Goal: Transaction & Acquisition: Download file/media

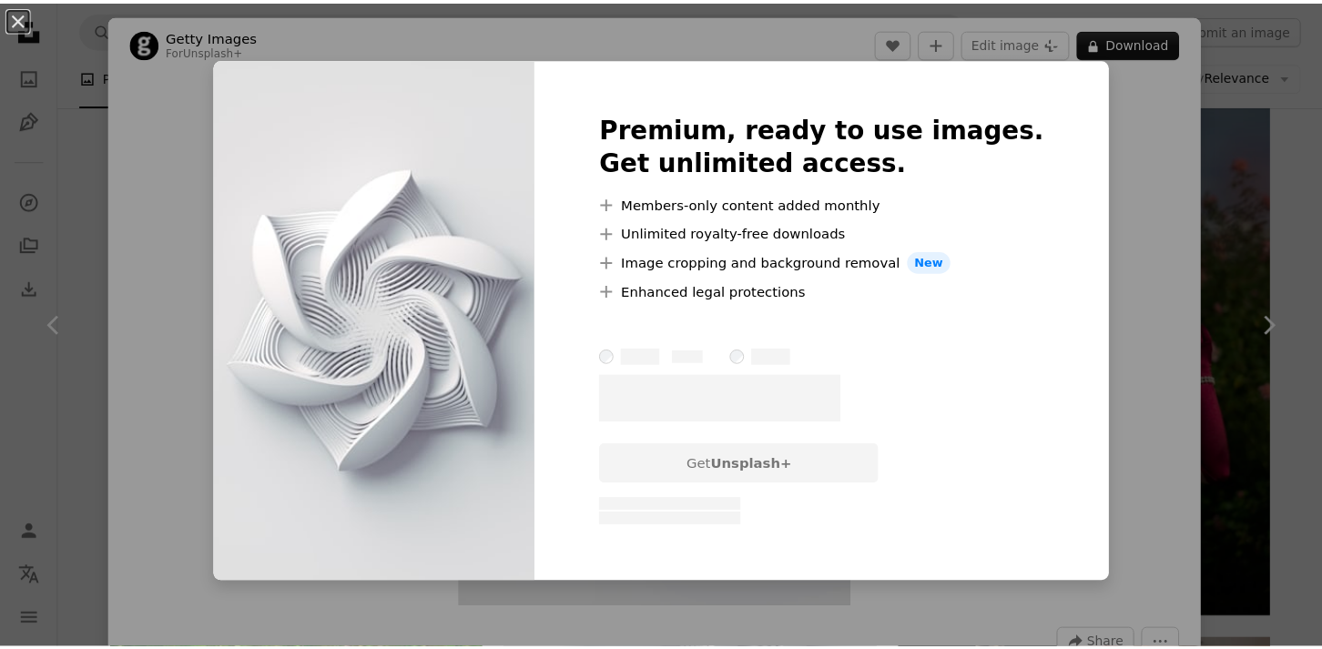
scroll to position [1183, 0]
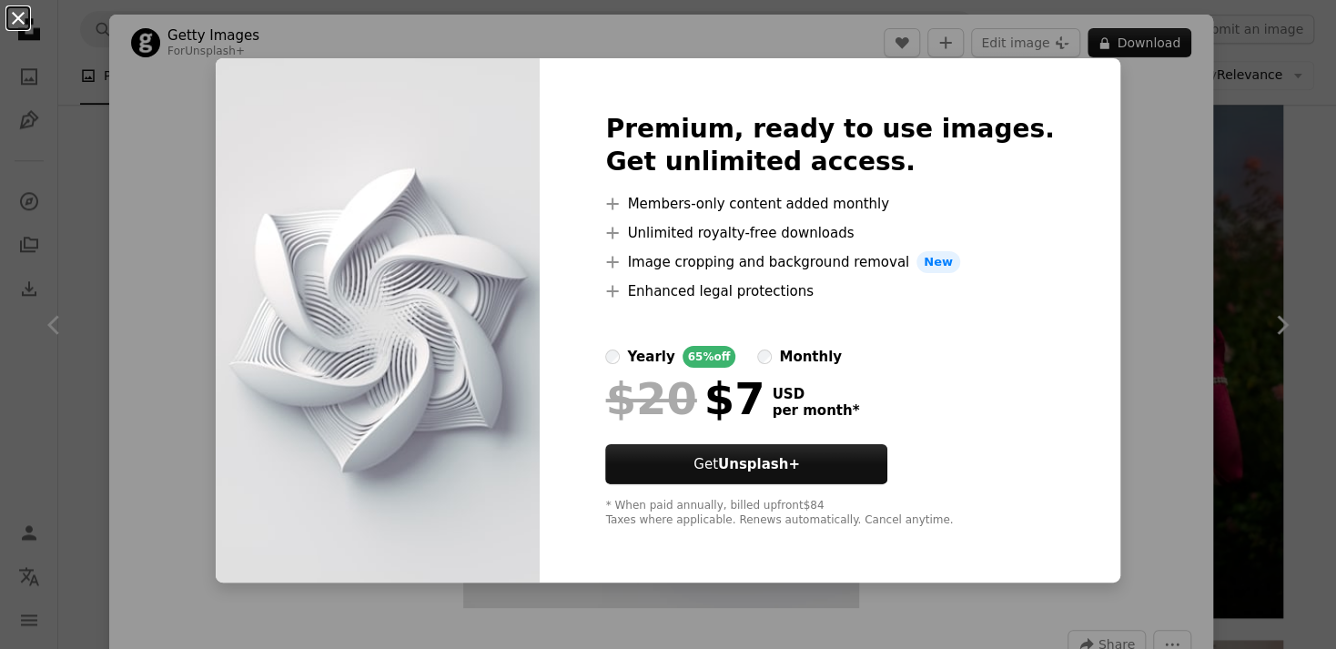
click at [17, 13] on button "An X shape" at bounding box center [18, 18] width 22 height 22
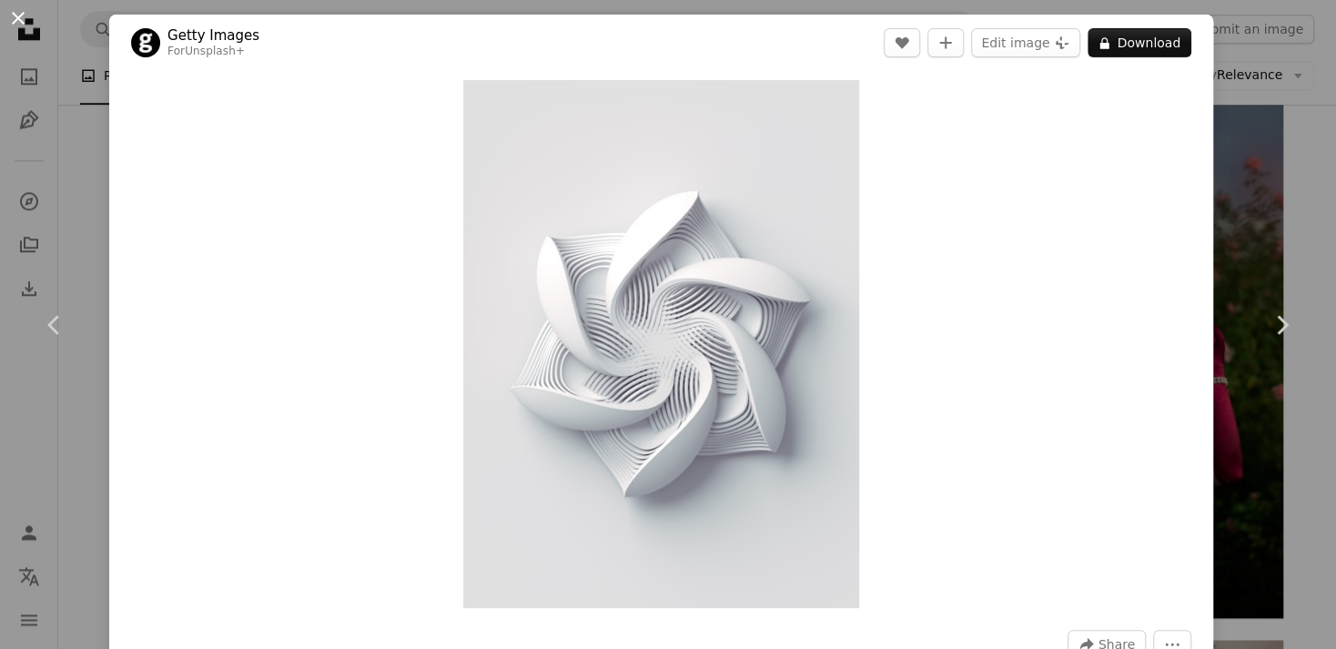
click at [15, 11] on button "An X shape" at bounding box center [18, 18] width 22 height 22
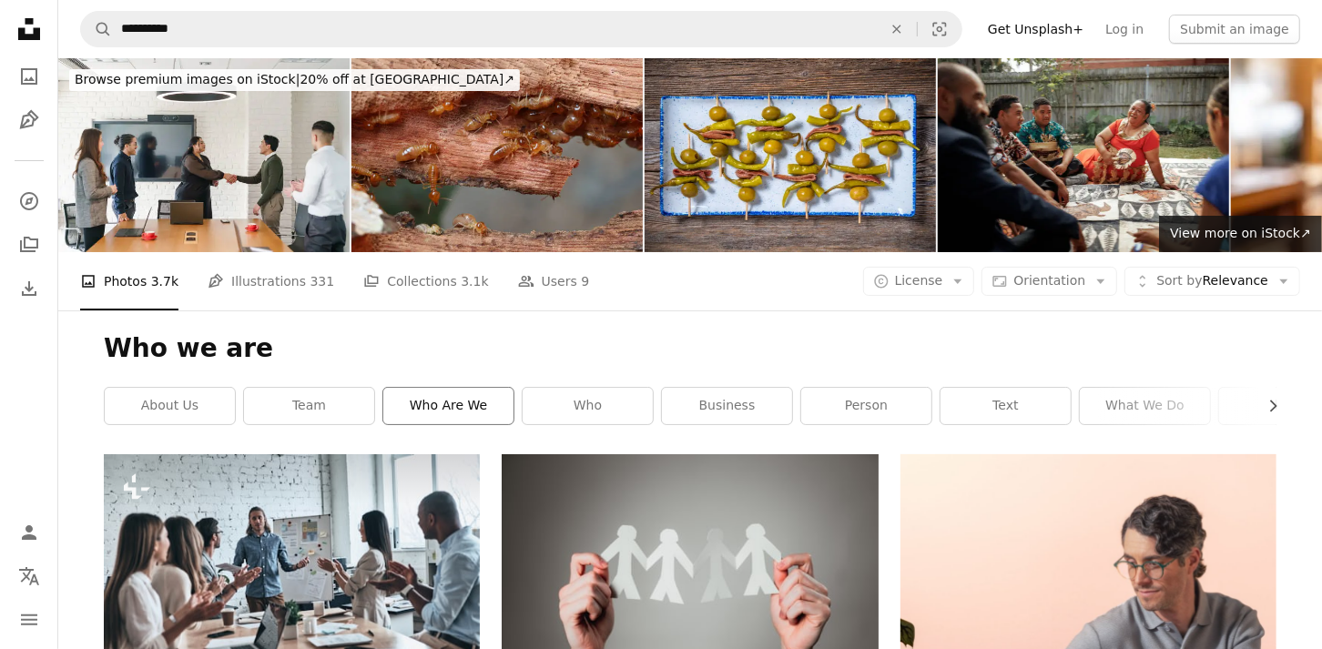
click at [446, 388] on link "who are we" at bounding box center [448, 406] width 130 height 36
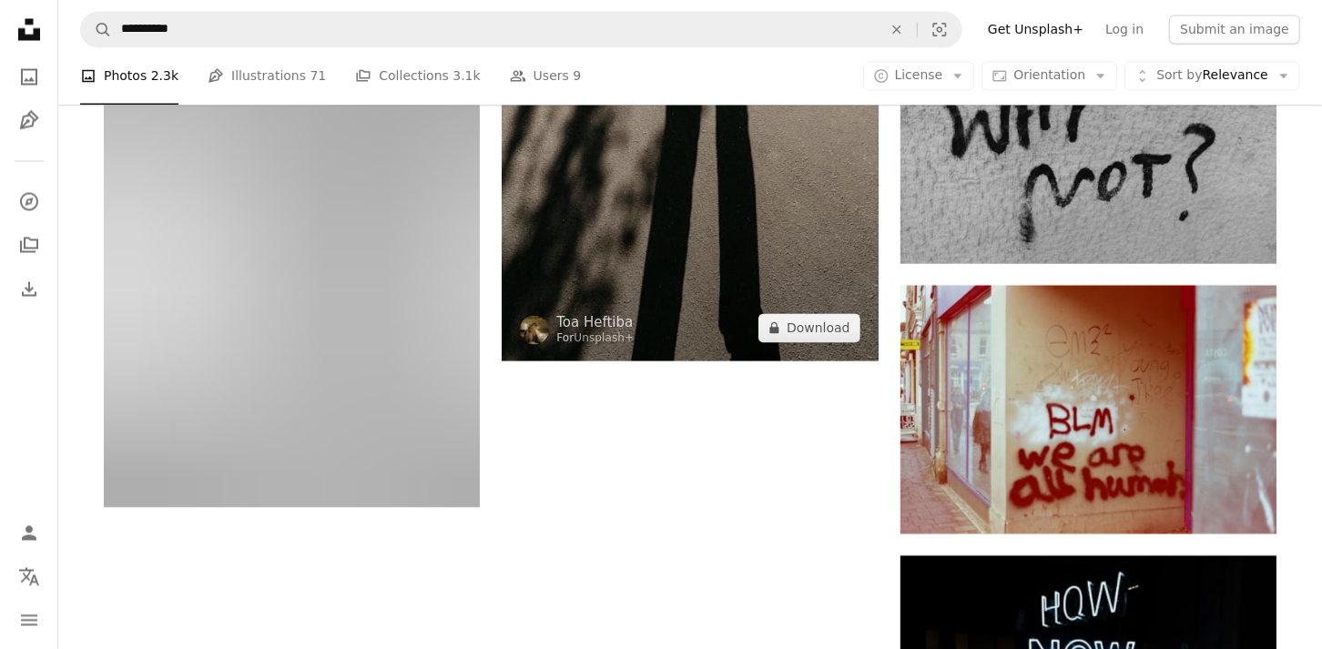
scroll to position [2366, 0]
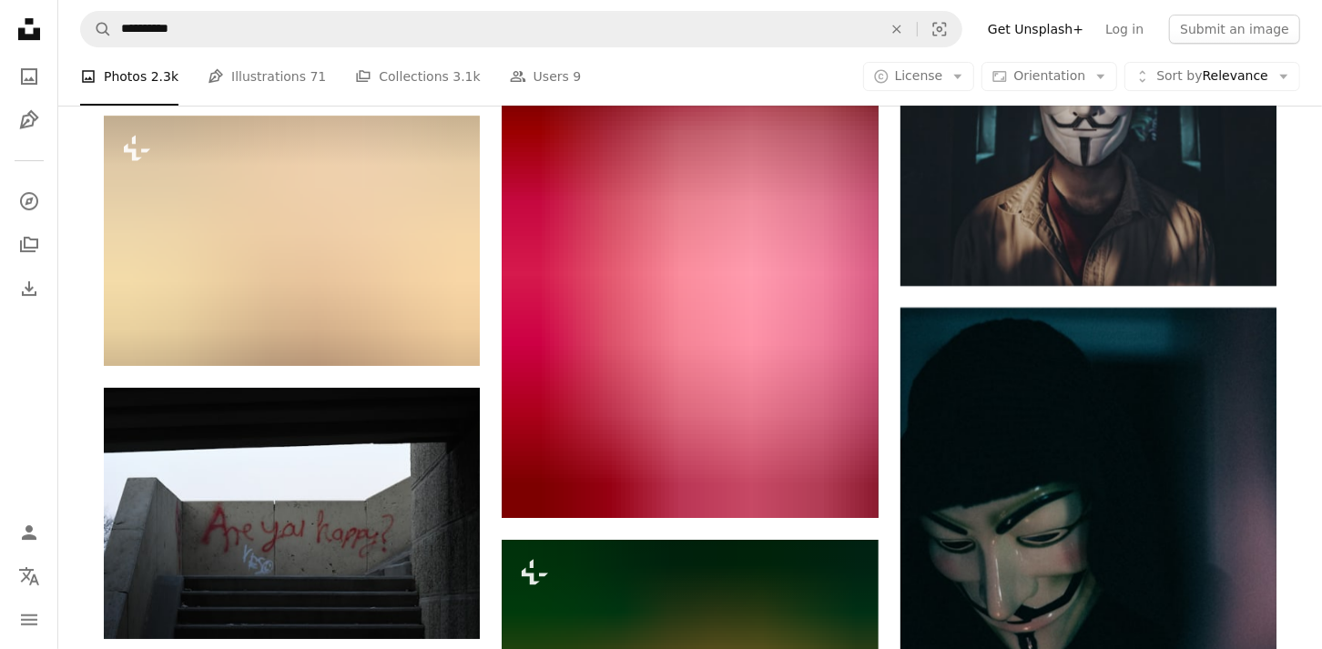
scroll to position [8738, 0]
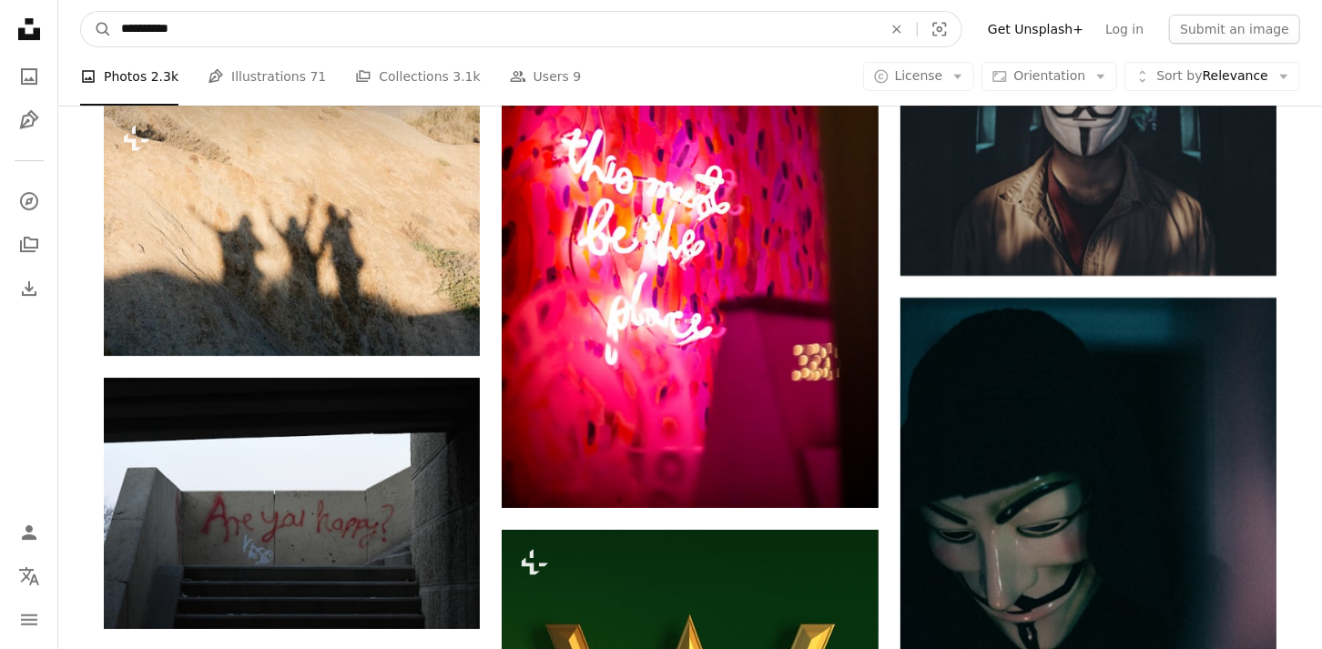
drag, startPoint x: 222, startPoint y: 30, endPoint x: 114, endPoint y: 30, distance: 108.3
click at [114, 30] on input "**********" at bounding box center [494, 29] width 765 height 35
type input "**********"
click at [81, 12] on button "A magnifying glass" at bounding box center [96, 29] width 31 height 35
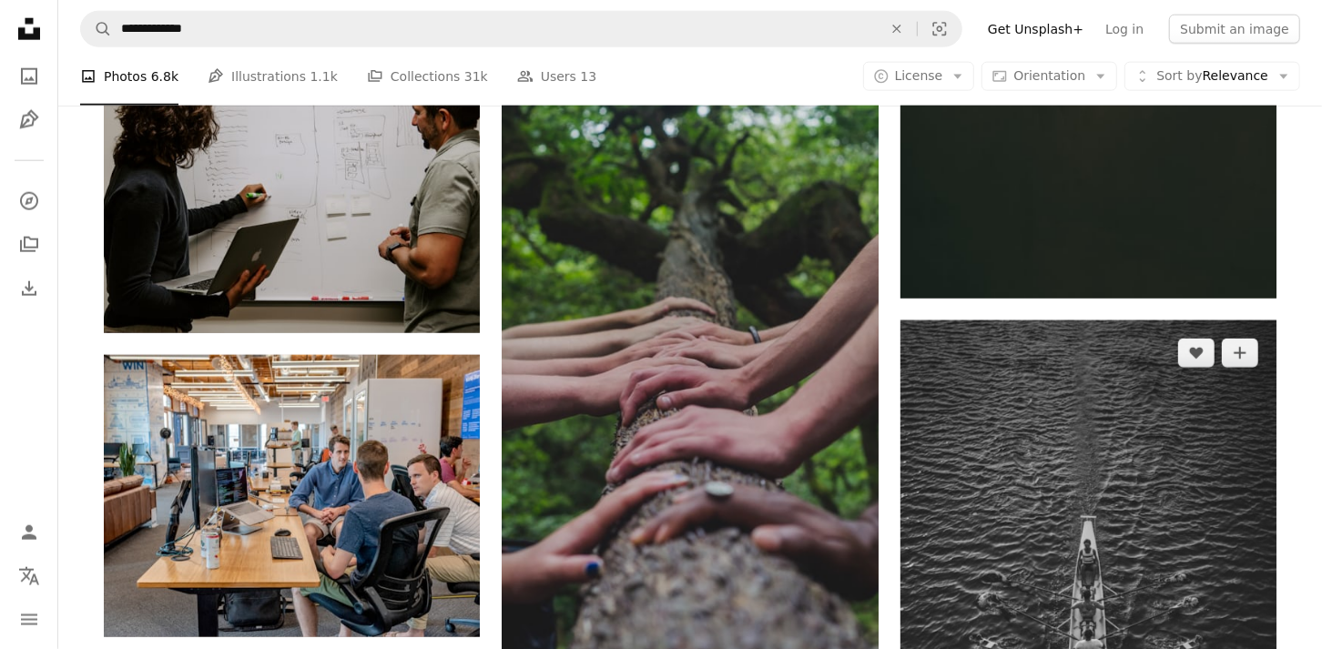
scroll to position [1547, 0]
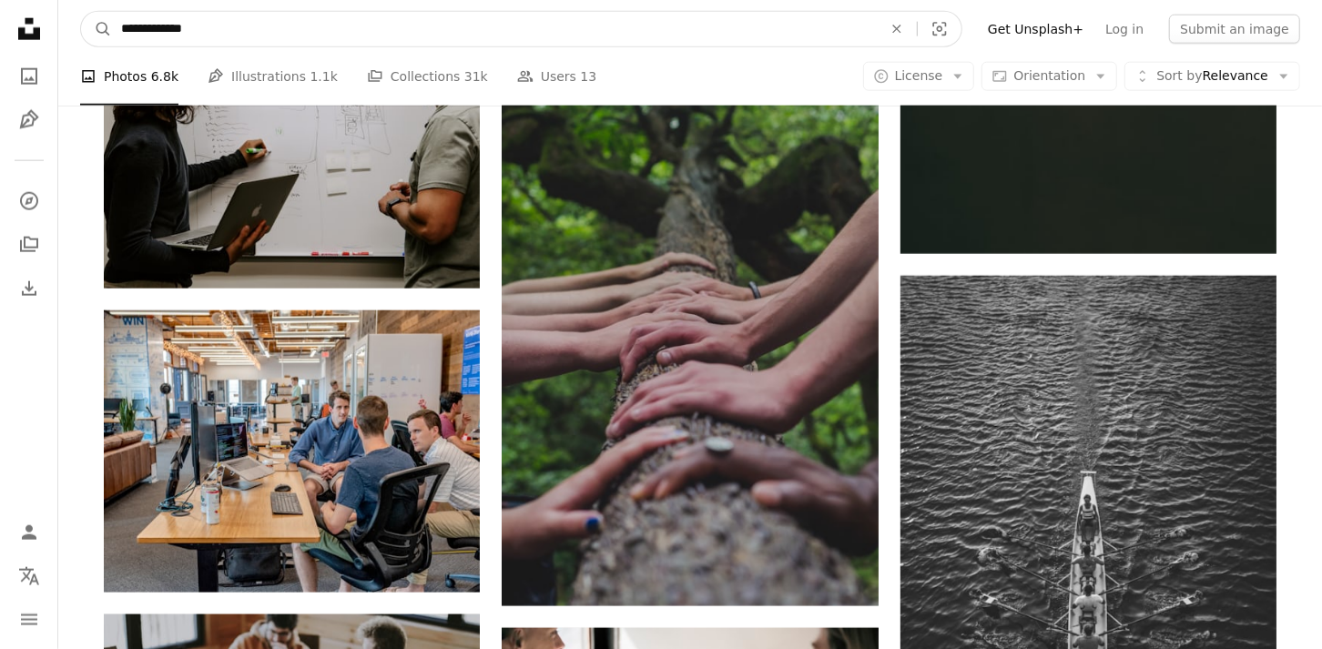
click at [237, 27] on input "**********" at bounding box center [494, 29] width 765 height 35
type input "**********"
click at [81, 12] on button "A magnifying glass" at bounding box center [96, 29] width 31 height 35
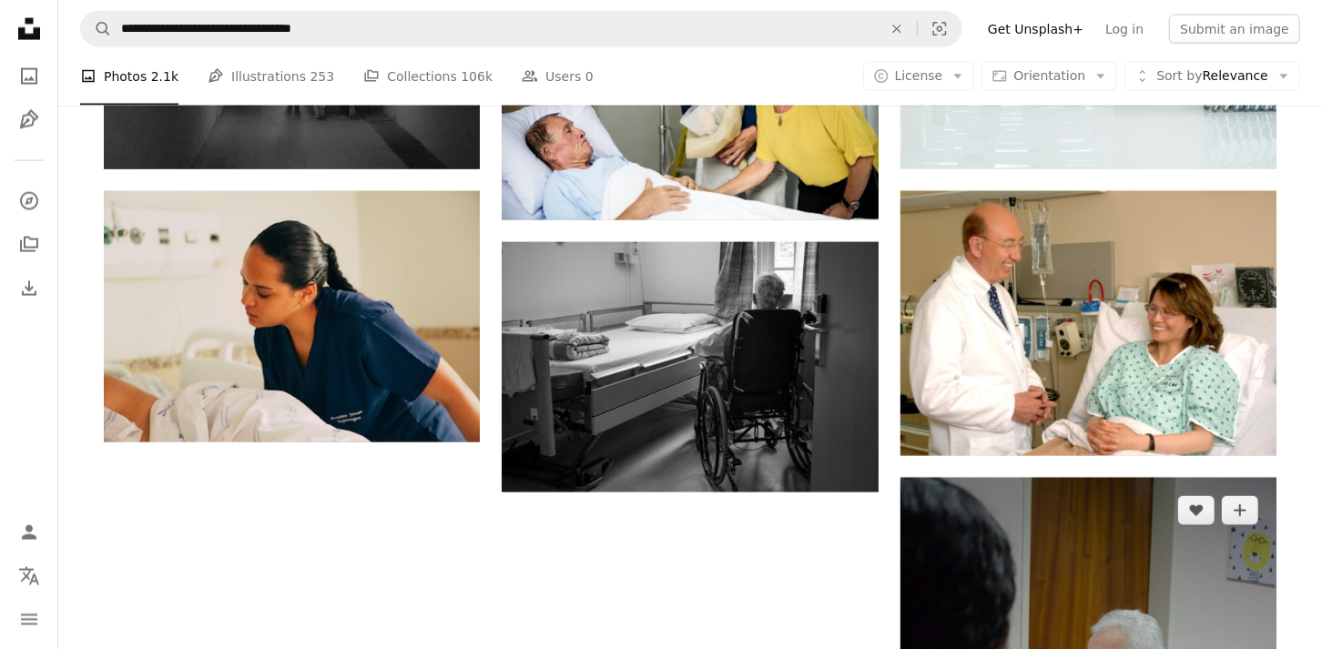
scroll to position [1911, 0]
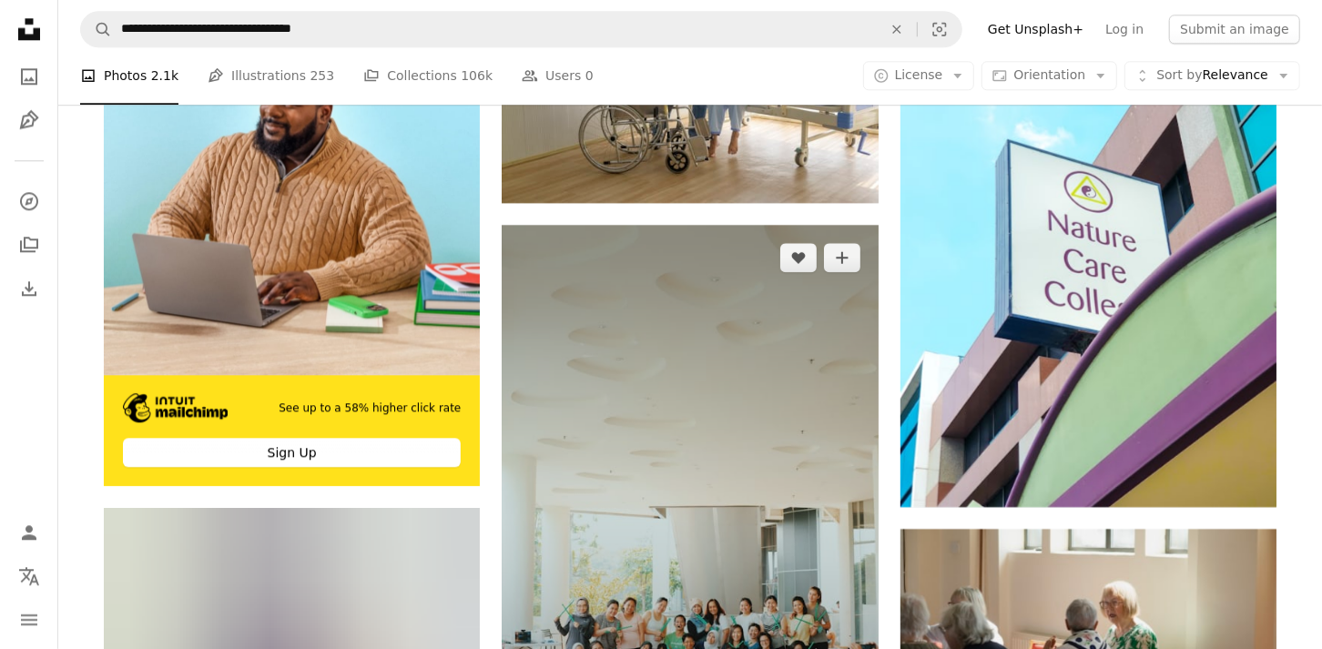
scroll to position [3277, 0]
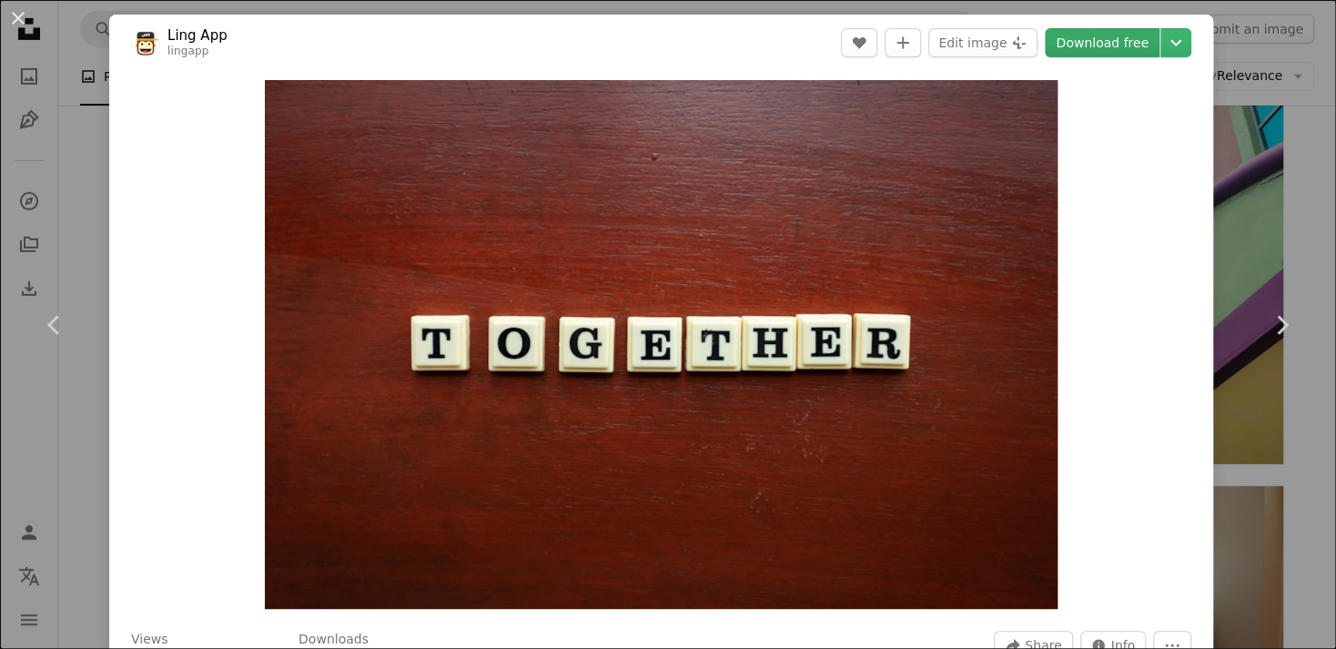
click at [1110, 40] on link "Download free" at bounding box center [1102, 42] width 115 height 29
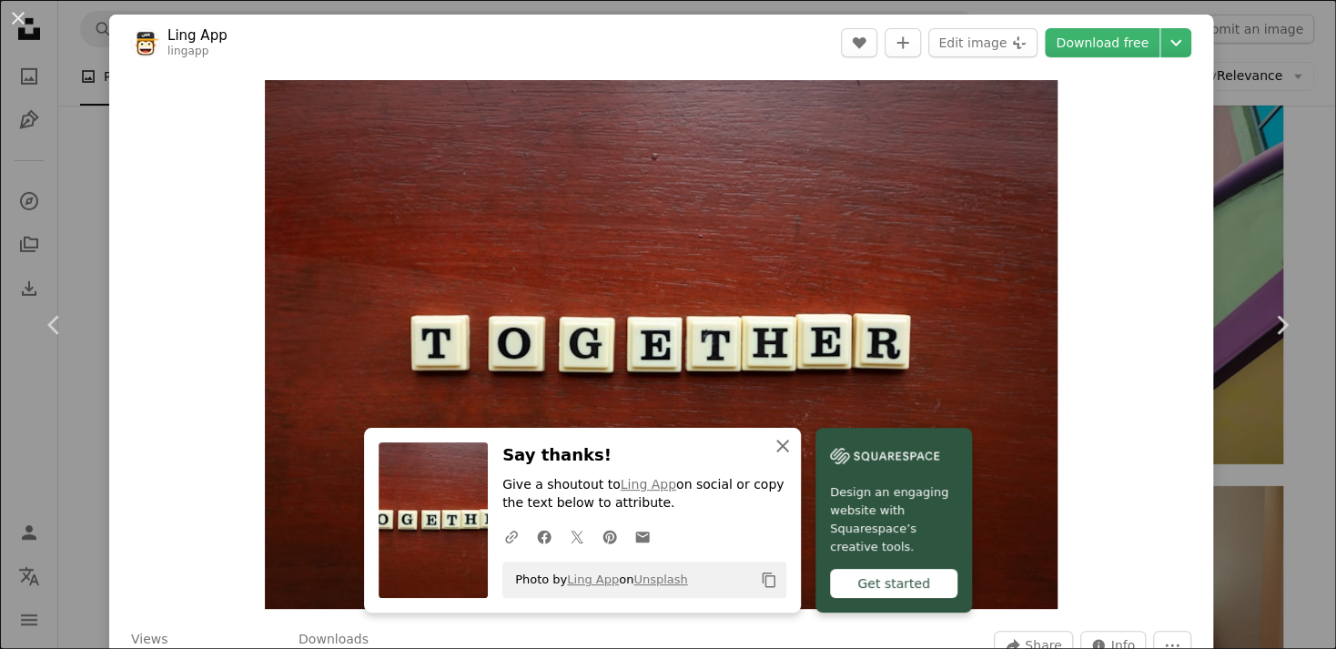
click at [776, 441] on icon "An X shape" at bounding box center [783, 446] width 22 height 22
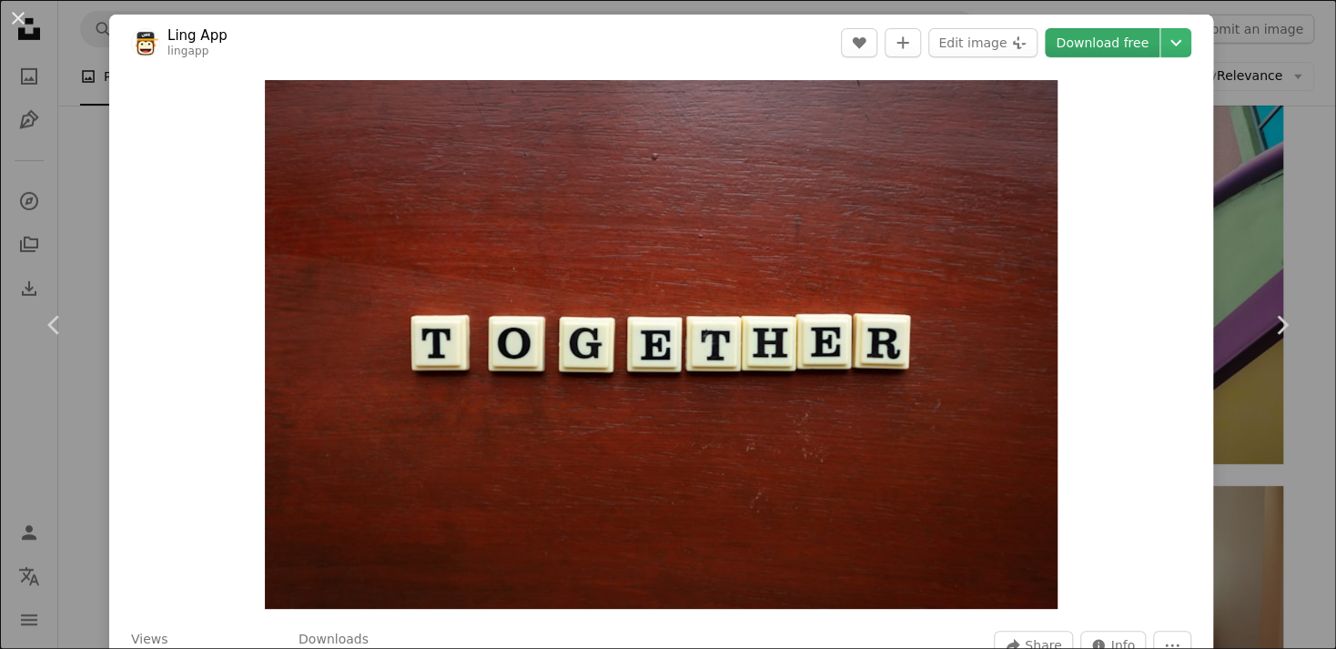
click at [1117, 48] on link "Download free" at bounding box center [1102, 42] width 115 height 29
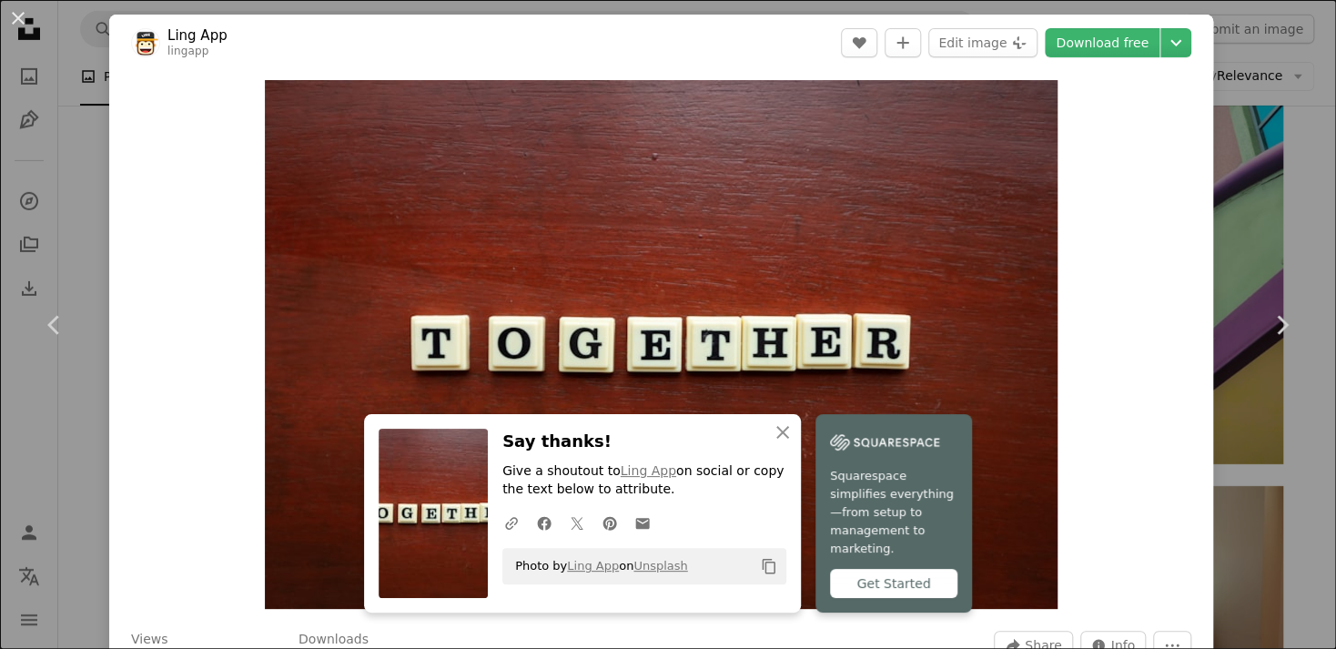
click at [813, 5] on div "An X shape Chevron left Chevron right An X shape Close Say thanks! Give a shout…" at bounding box center [668, 324] width 1336 height 649
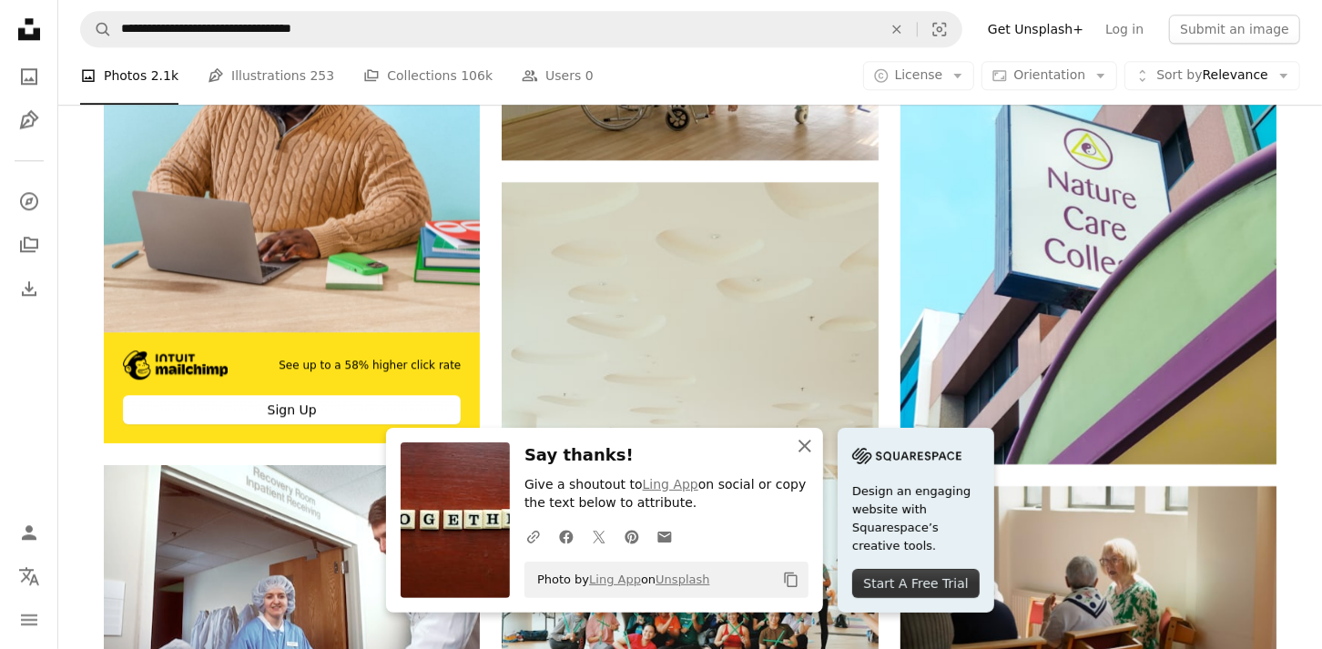
click at [814, 441] on icon "An X shape" at bounding box center [805, 446] width 22 height 22
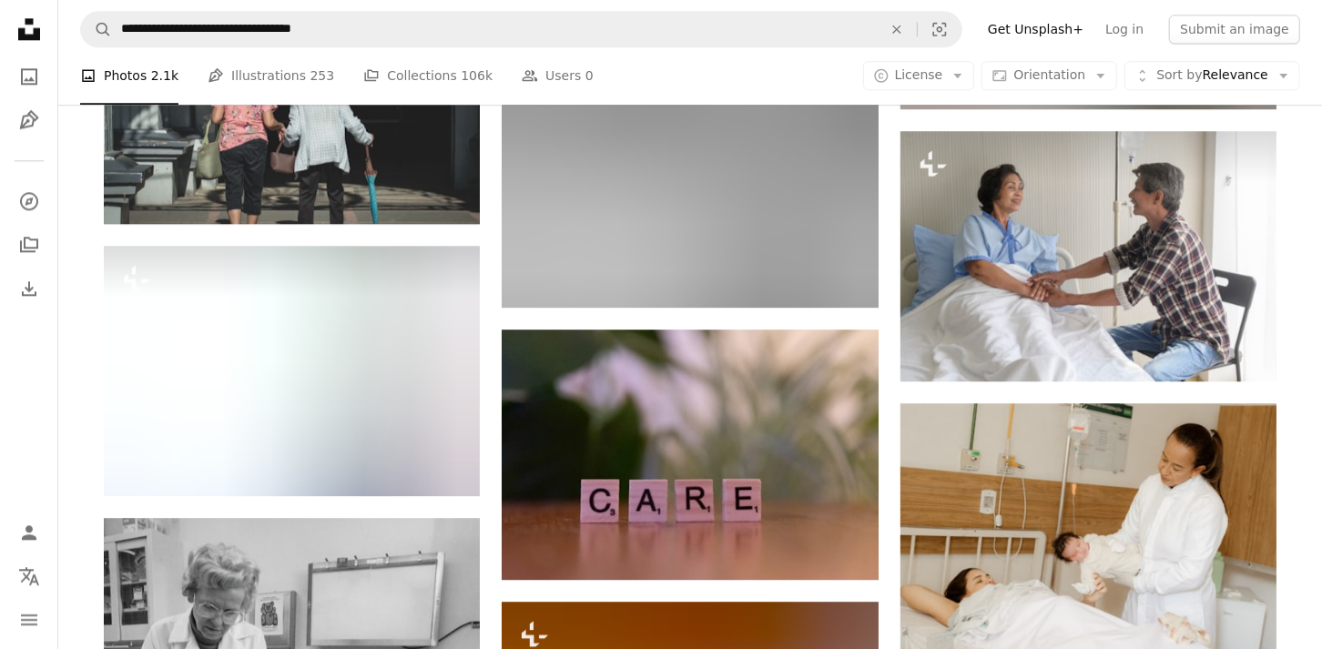
scroll to position [12287, 0]
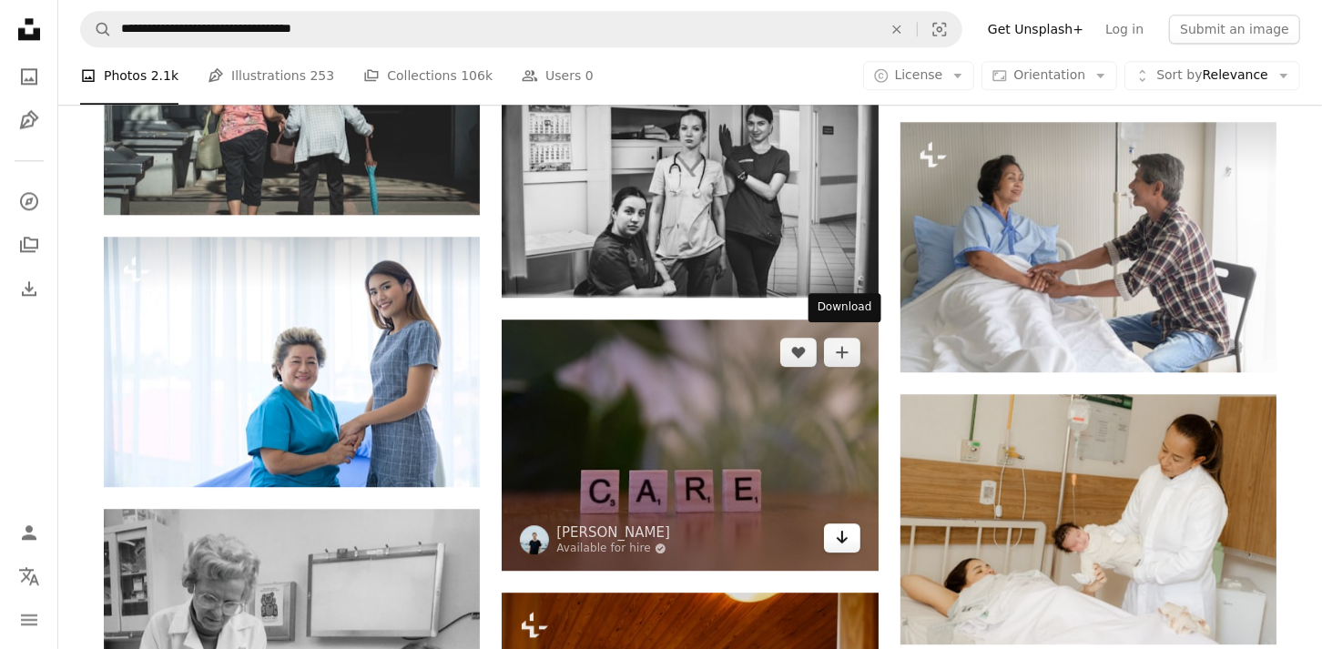
click at [847, 526] on icon "Arrow pointing down" at bounding box center [842, 537] width 15 height 22
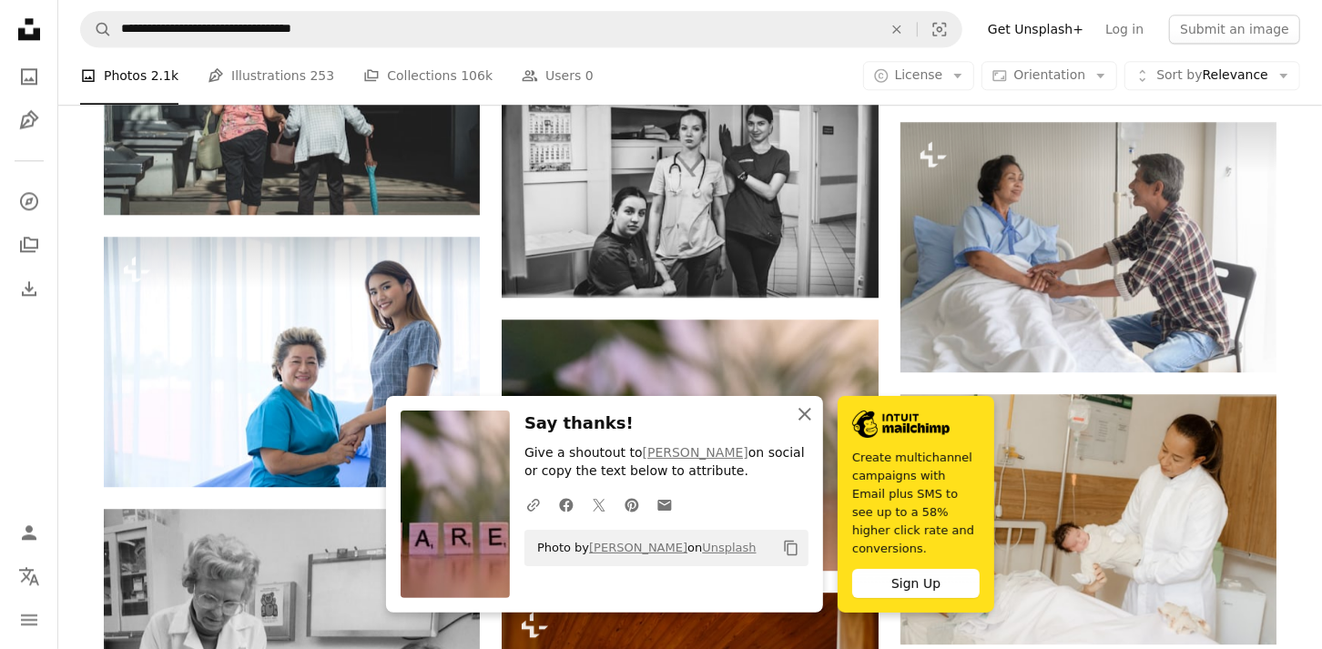
click at [816, 425] on icon "An X shape" at bounding box center [805, 414] width 22 height 22
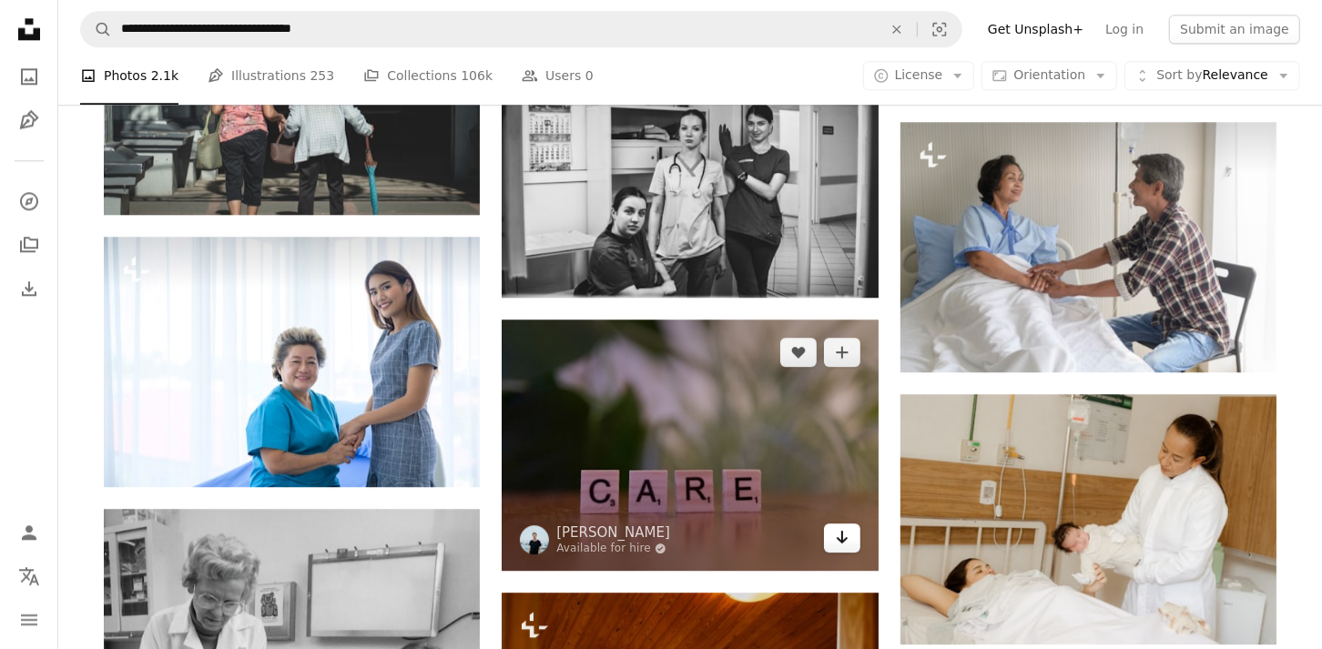
click at [839, 526] on icon "Arrow pointing down" at bounding box center [842, 537] width 15 height 22
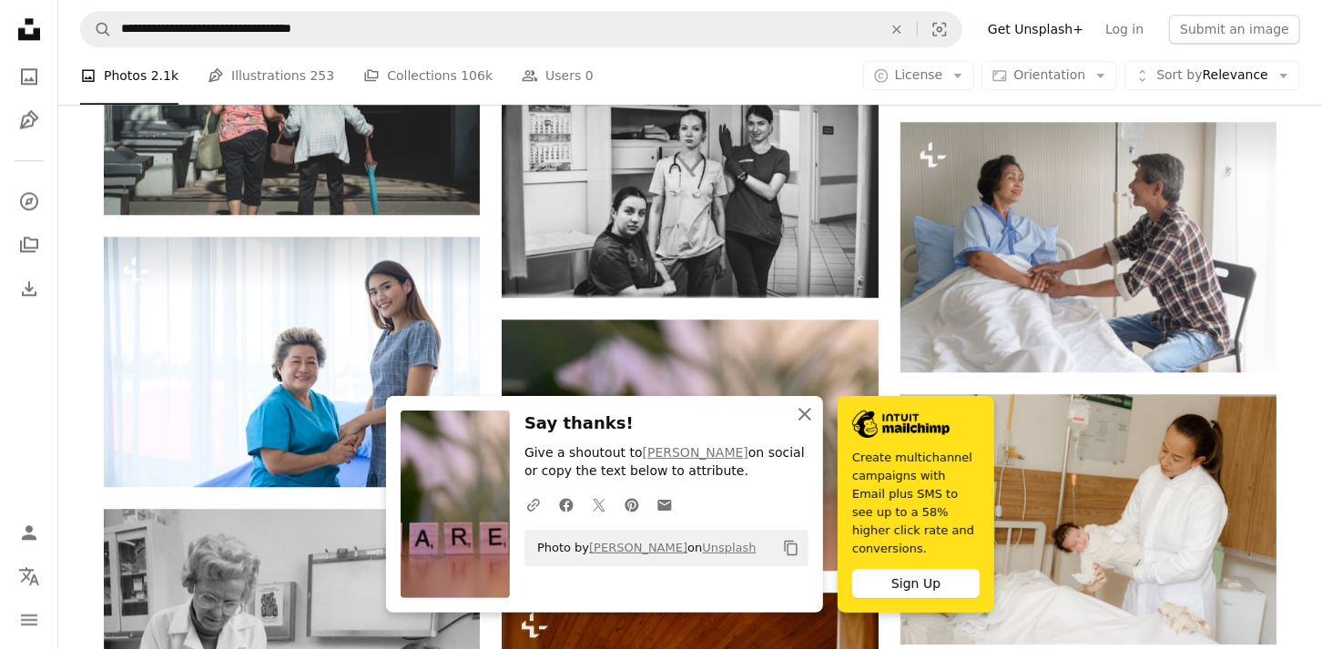
click at [816, 425] on icon "An X shape" at bounding box center [805, 414] width 22 height 22
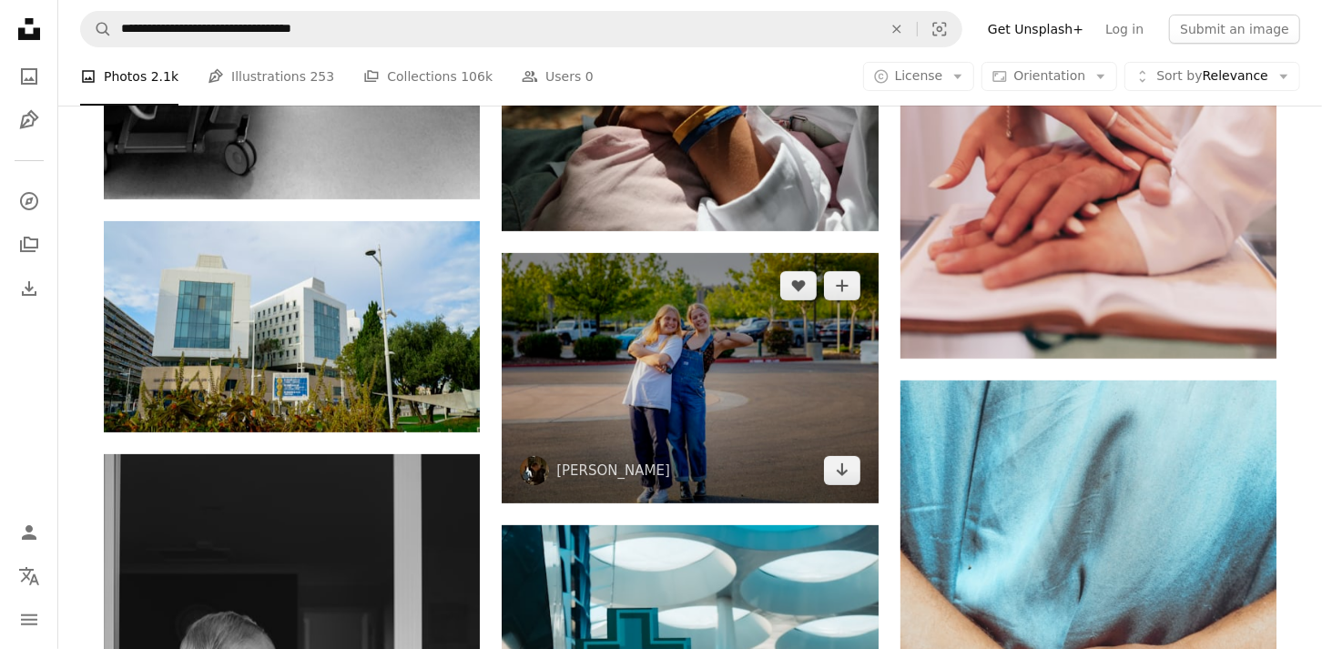
scroll to position [14016, 0]
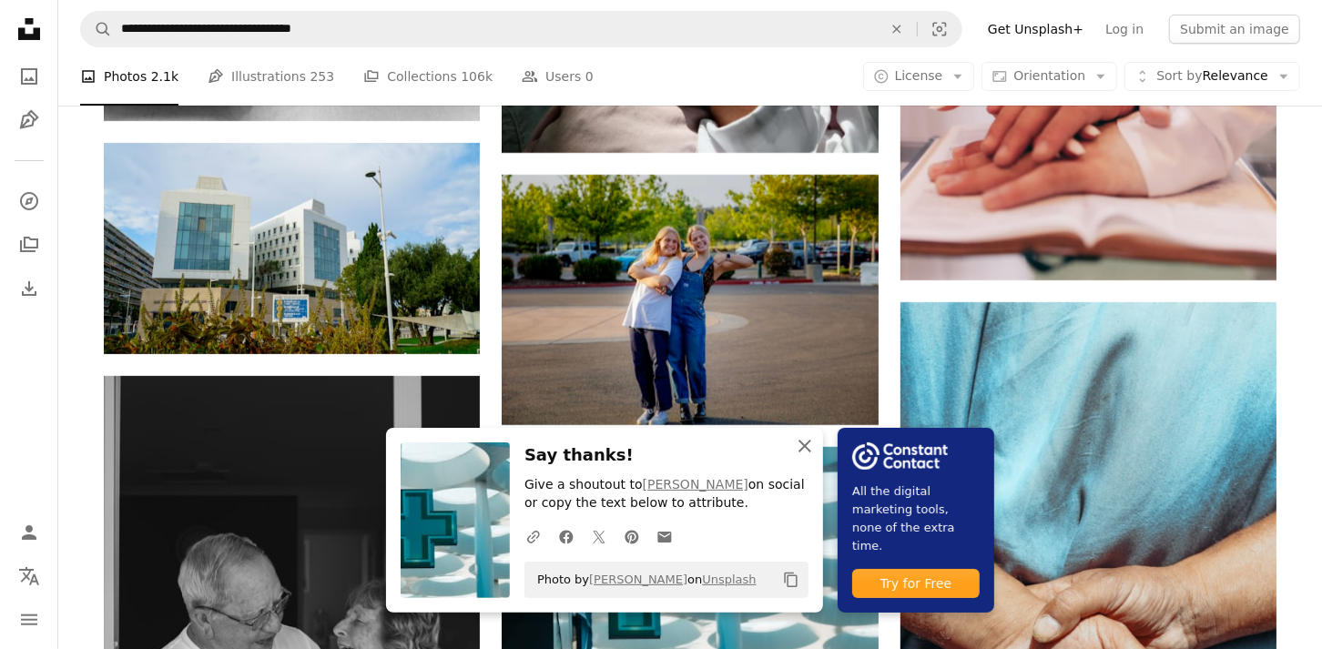
click at [816, 436] on icon "An X shape" at bounding box center [805, 446] width 22 height 22
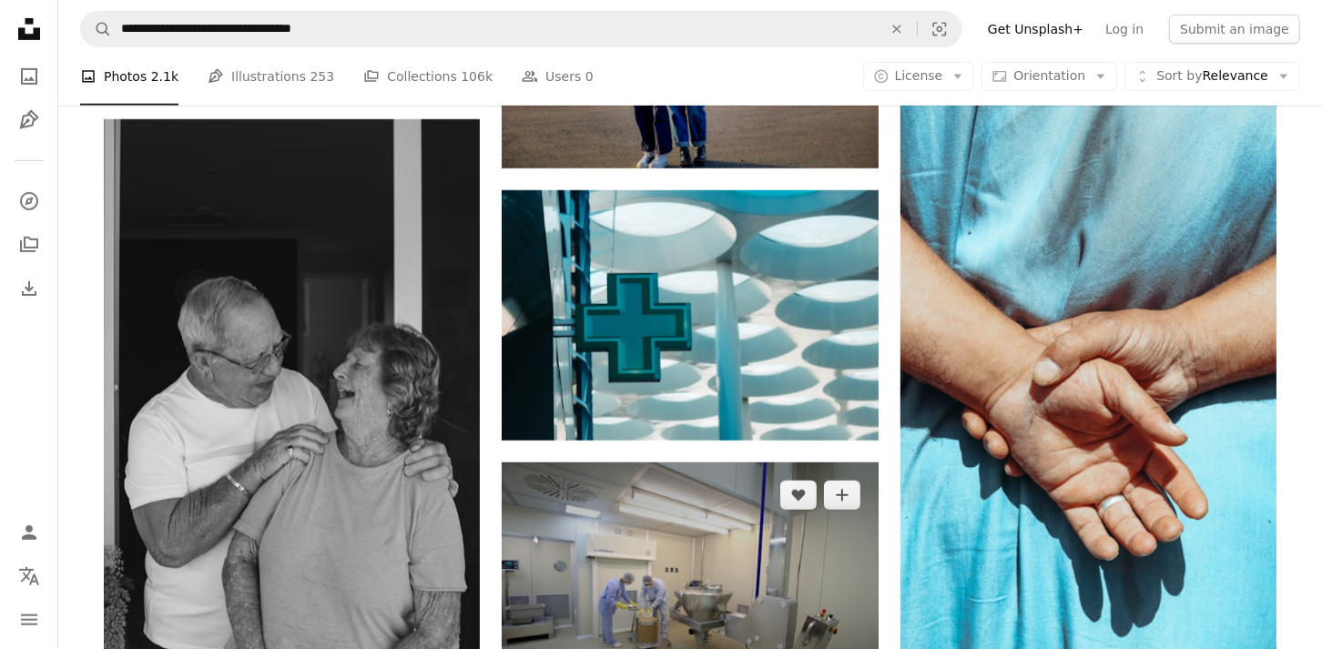
scroll to position [14290, 0]
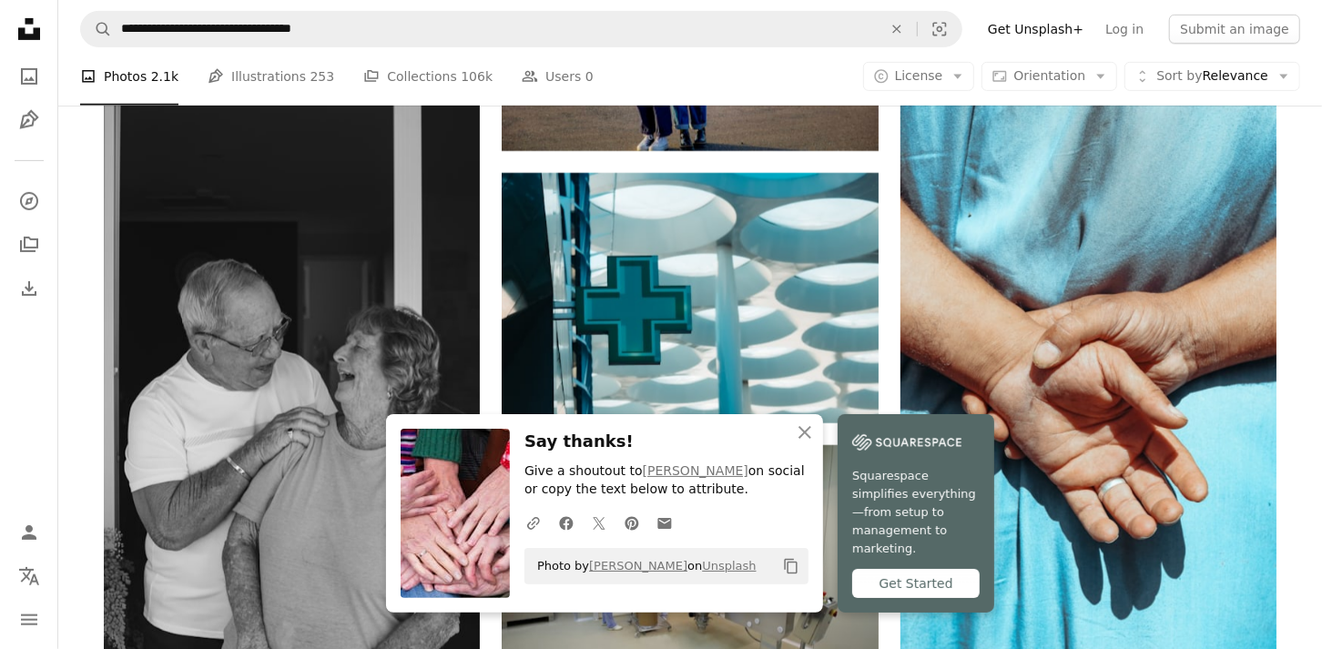
click at [839, 7] on nav "**********" at bounding box center [689, 29] width 1263 height 58
click at [811, 439] on icon "button" at bounding box center [804, 432] width 13 height 13
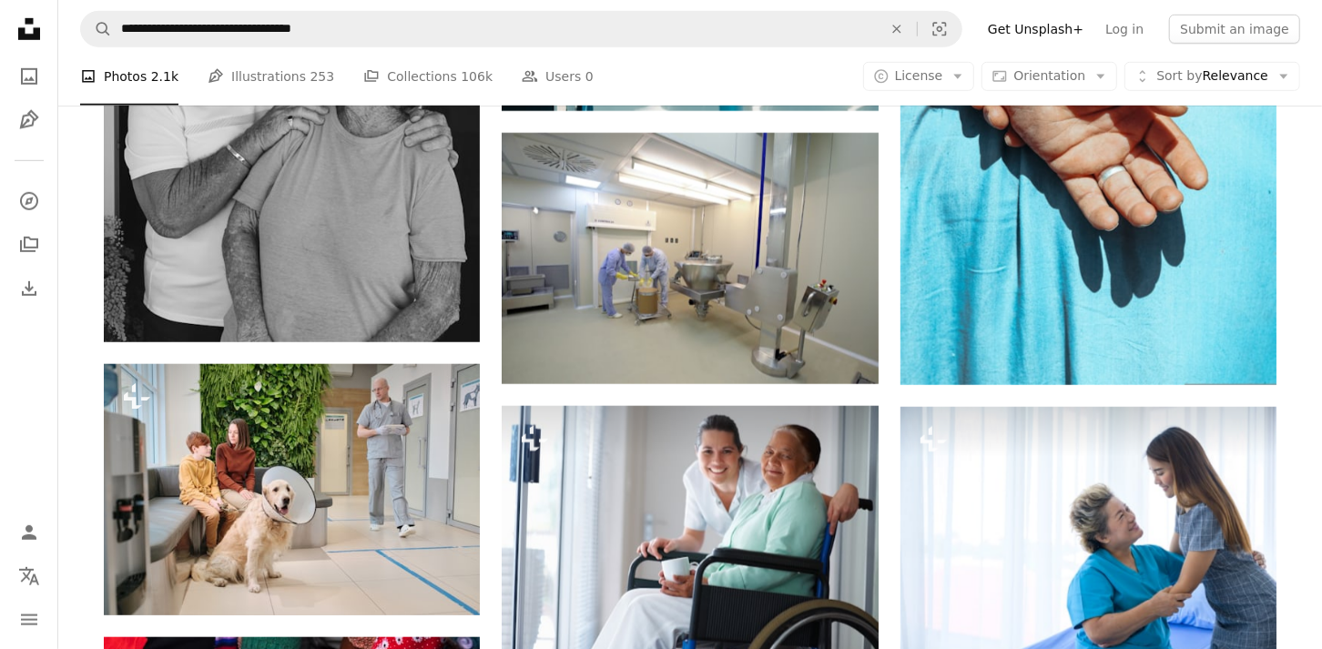
scroll to position [14655, 0]
